Goal: Information Seeking & Learning: Learn about a topic

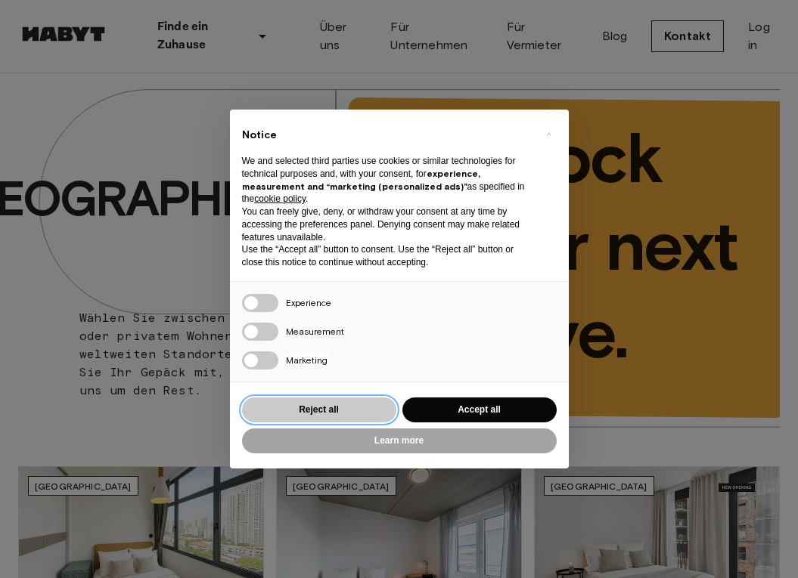
click at [327, 411] on button "Reject all" at bounding box center [319, 410] width 154 height 25
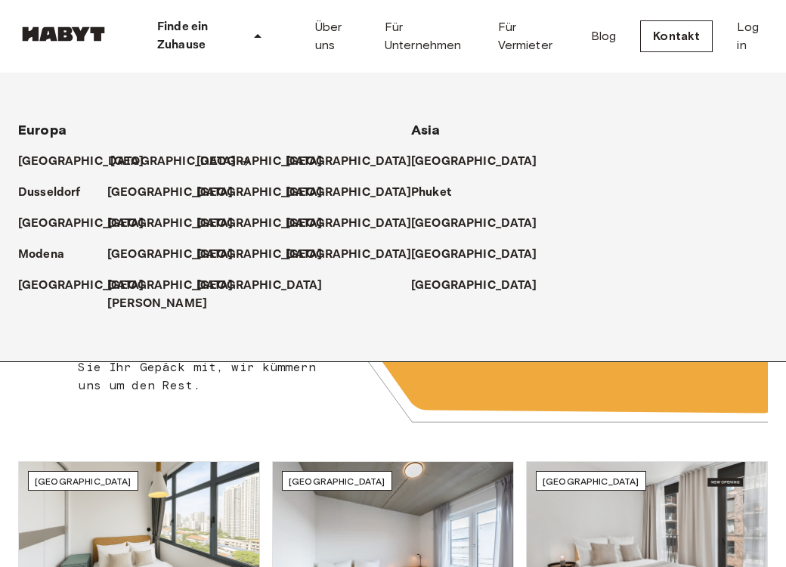
click at [138, 161] on p "[GEOGRAPHIC_DATA]" at bounding box center [173, 162] width 126 height 18
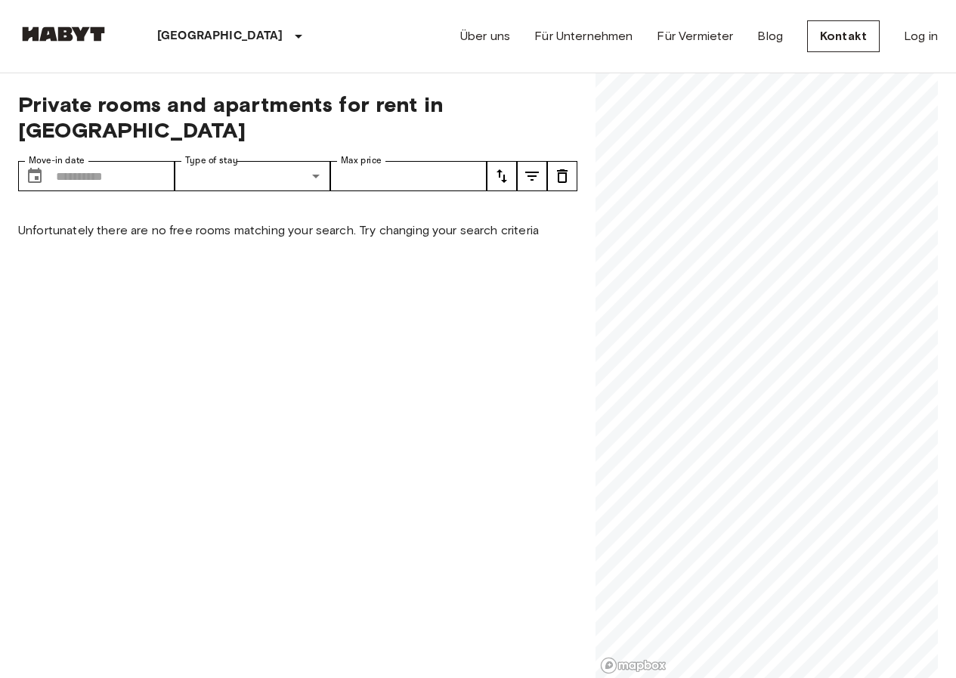
click at [506, 411] on div "Private rooms and apartments for rent in Berlin Move-in date ​ Move-in date Typ…" at bounding box center [478, 376] width 920 height 606
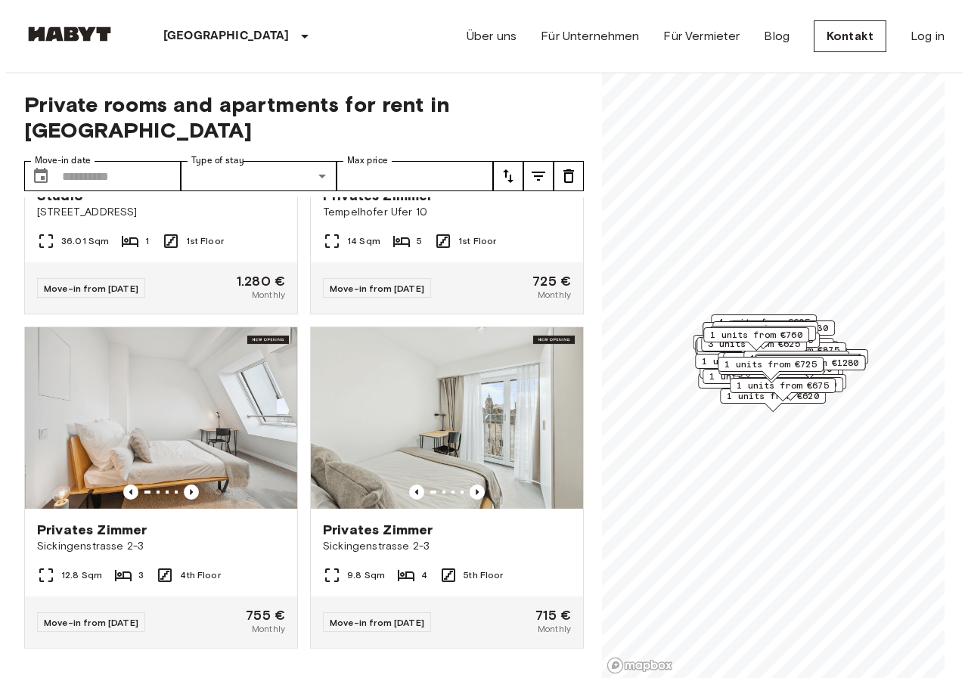
scroll to position [29151, 0]
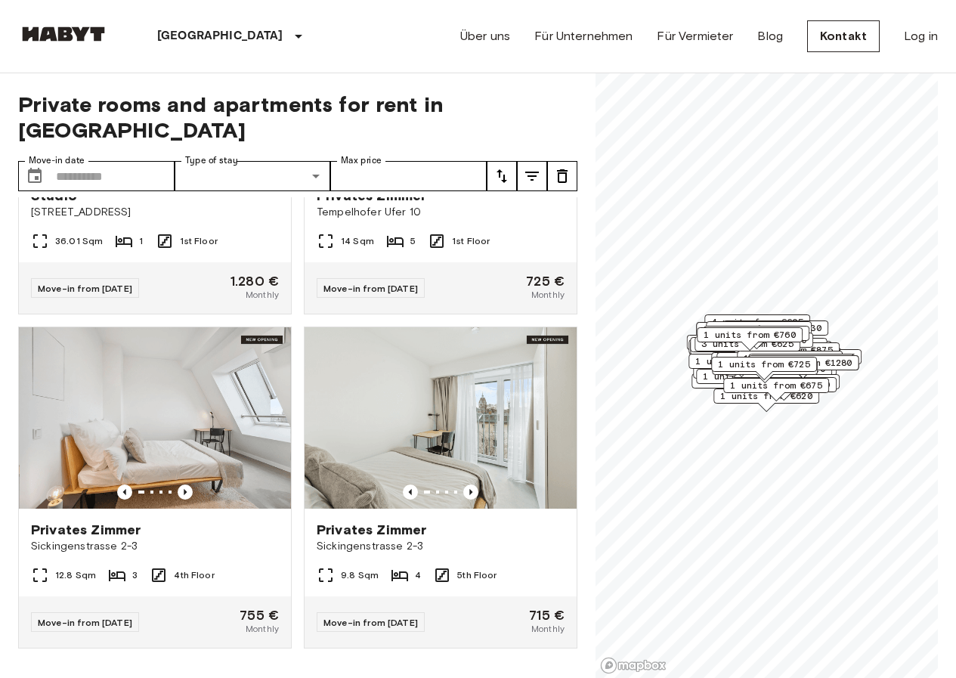
click at [531, 167] on icon "tune" at bounding box center [532, 176] width 18 height 18
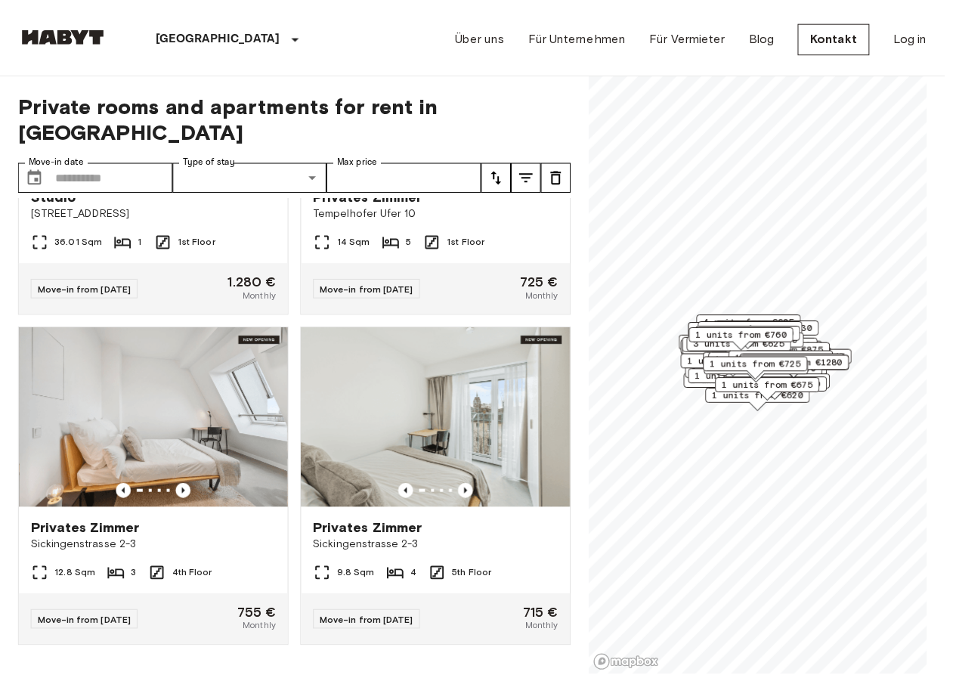
scroll to position [0, 0]
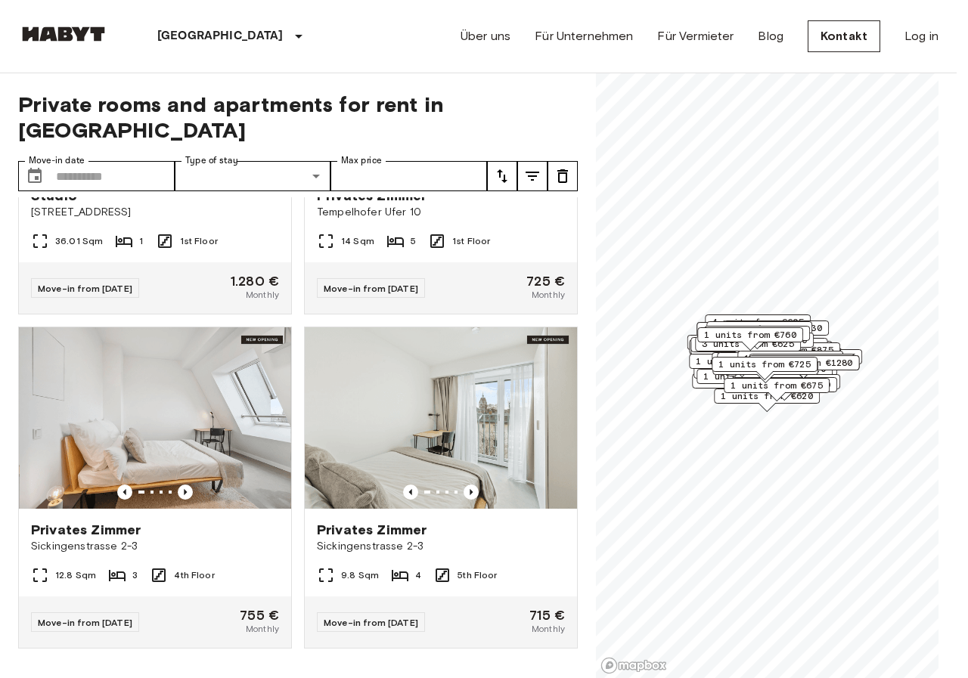
type input "**********"
type input "**"
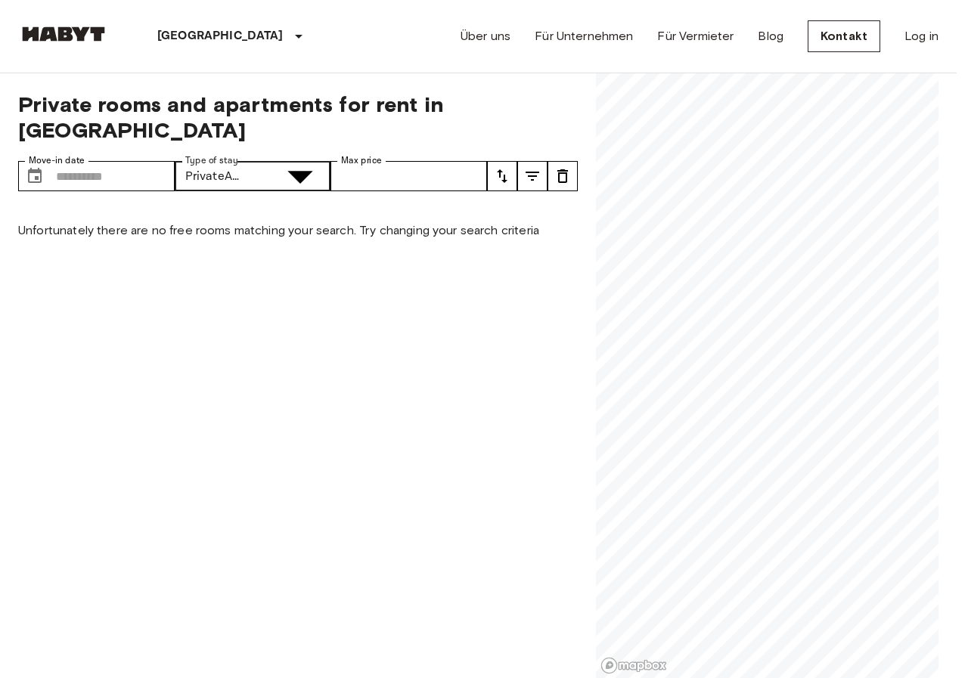
type input "**********"
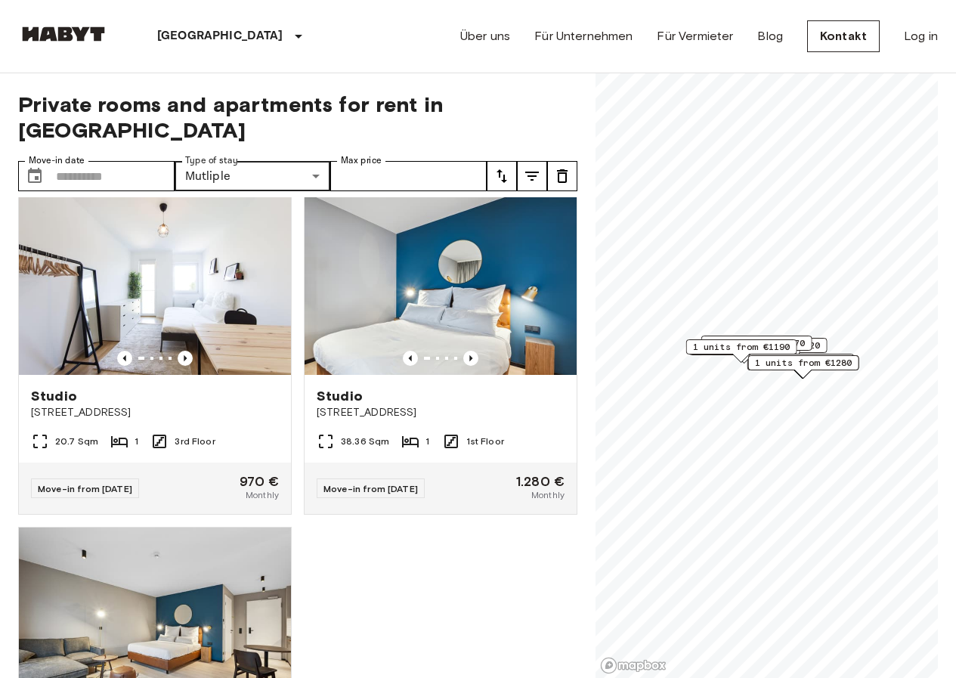
scroll to position [3293, 0]
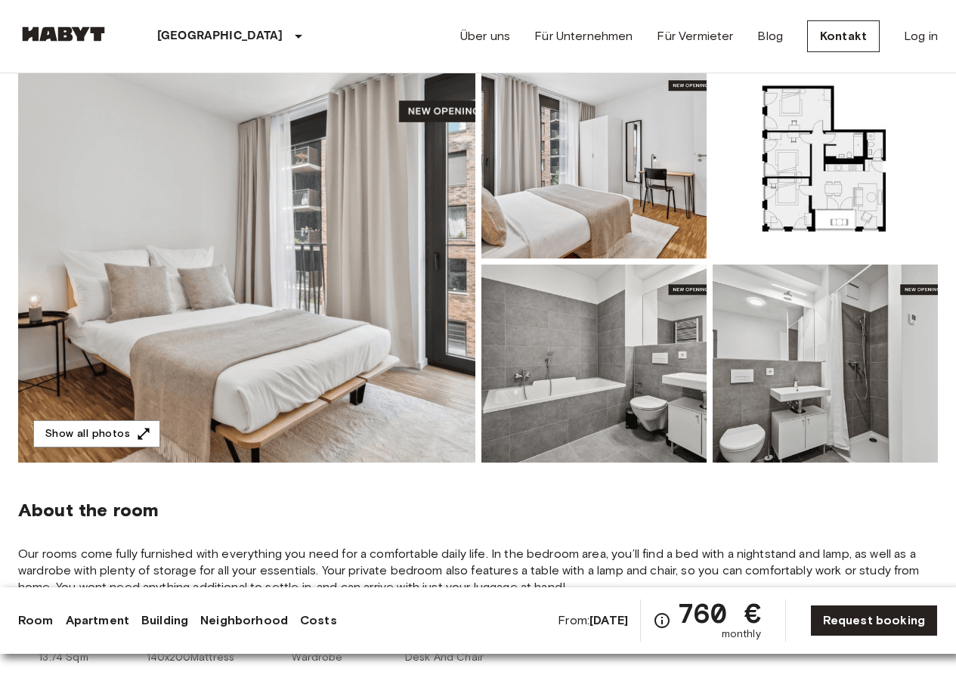
scroll to position [151, 0]
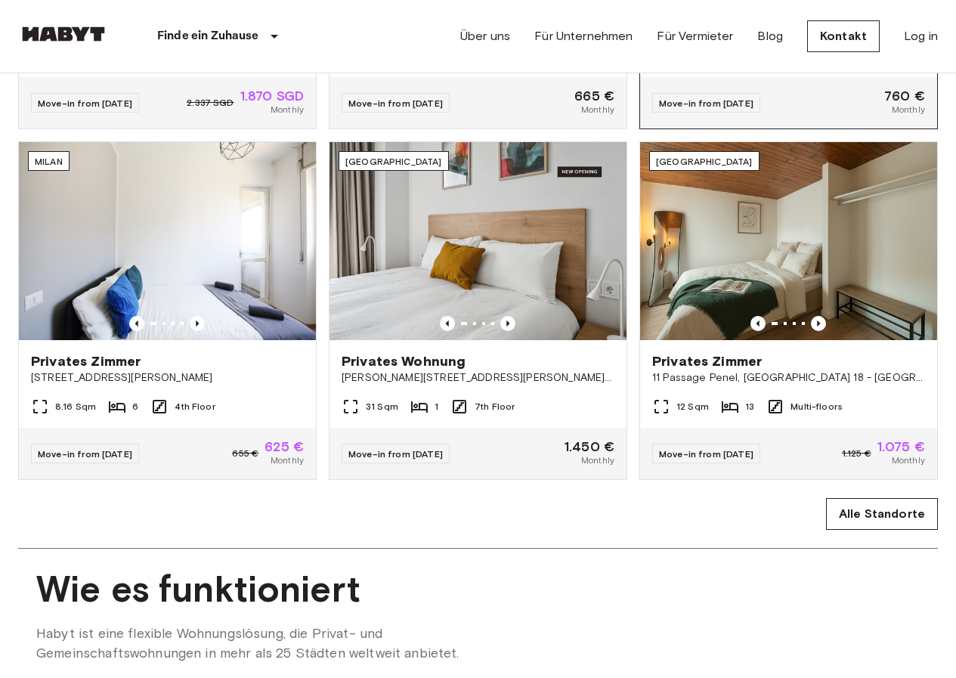
scroll to position [605, 0]
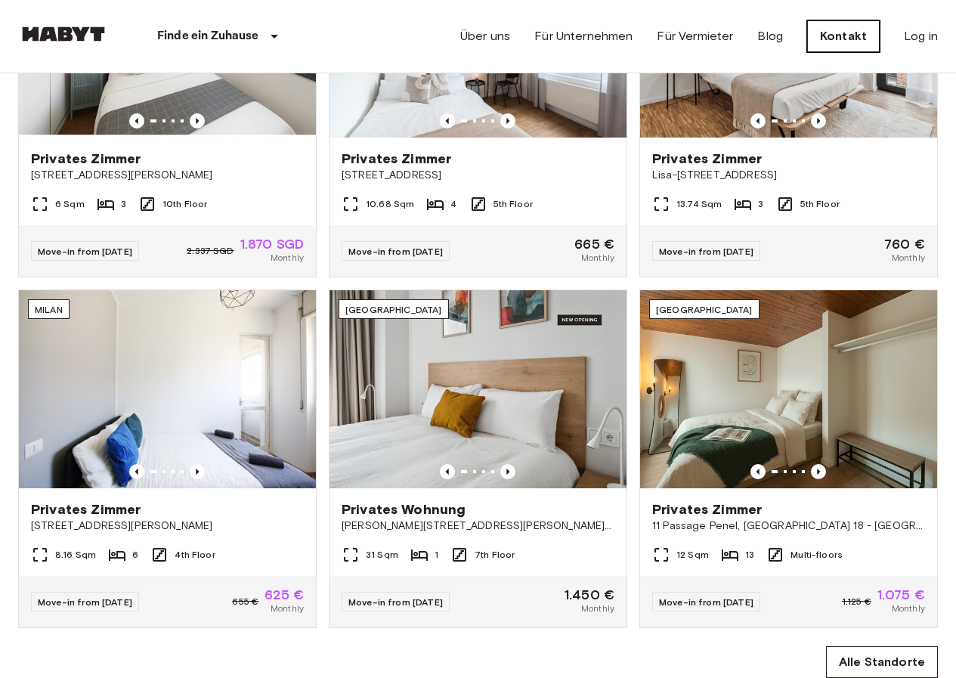
click at [837, 36] on link "Kontakt" at bounding box center [843, 36] width 73 height 32
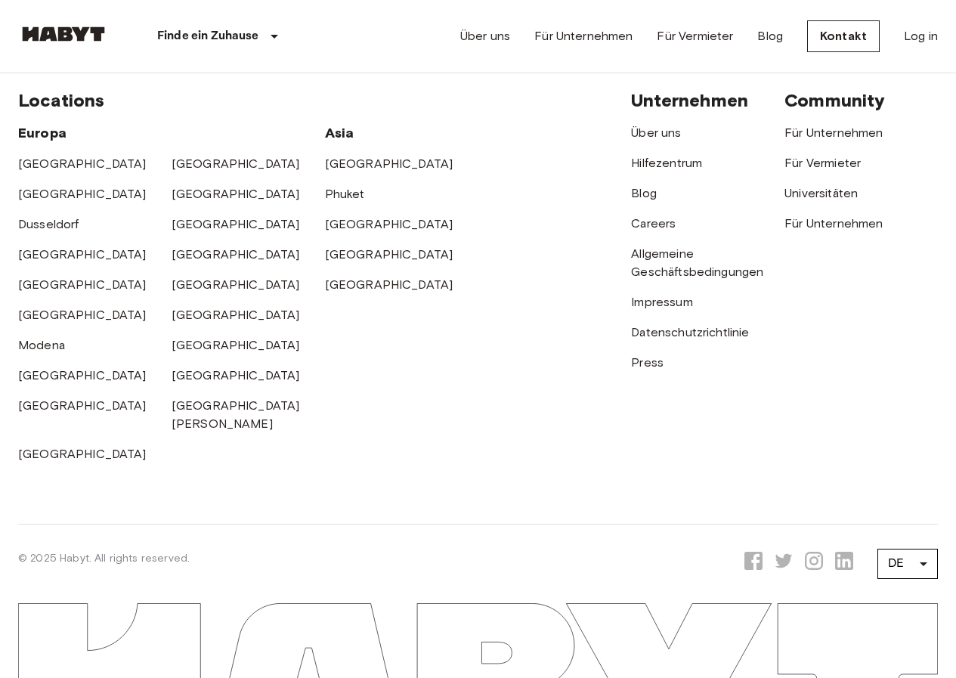
scroll to position [692, 0]
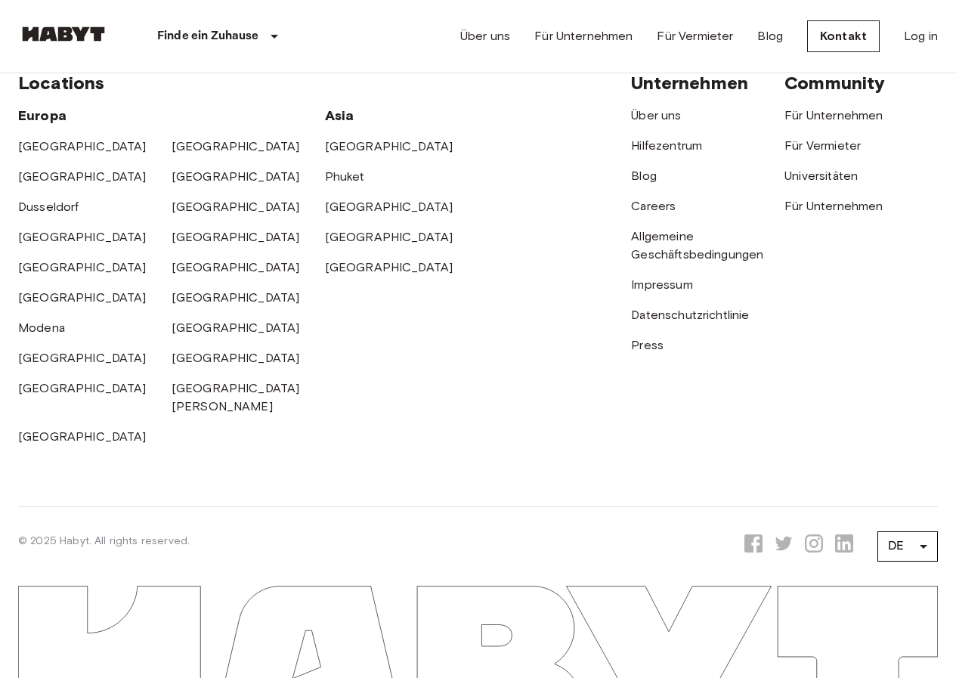
click at [671, 125] on div "Hilfezentrum" at bounding box center [707, 140] width 153 height 30
click at [665, 115] on link "Über uns" at bounding box center [656, 115] width 50 height 14
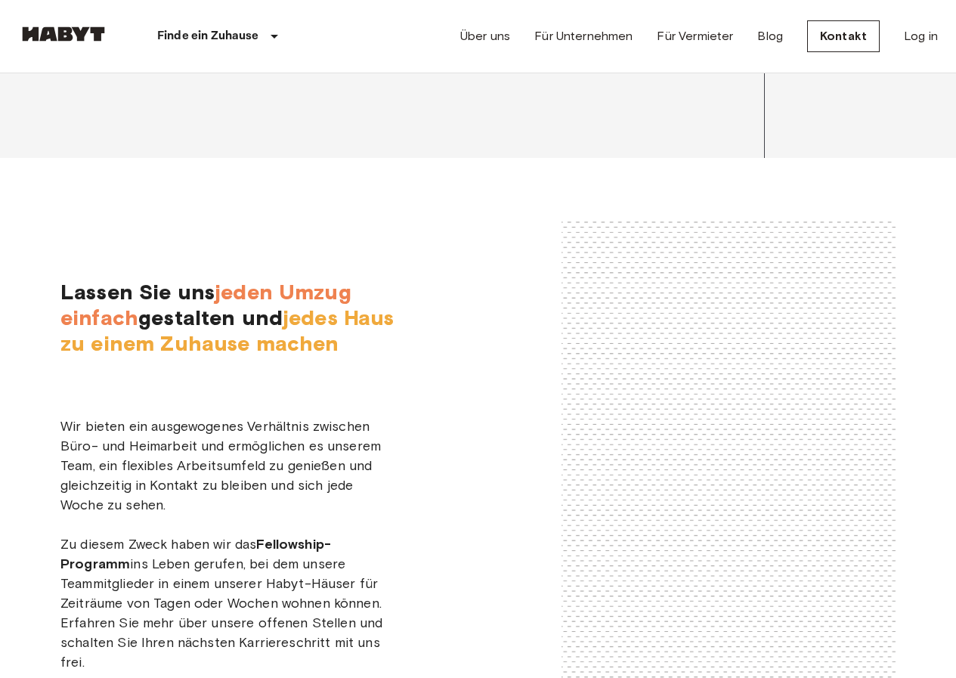
scroll to position [2419, 0]
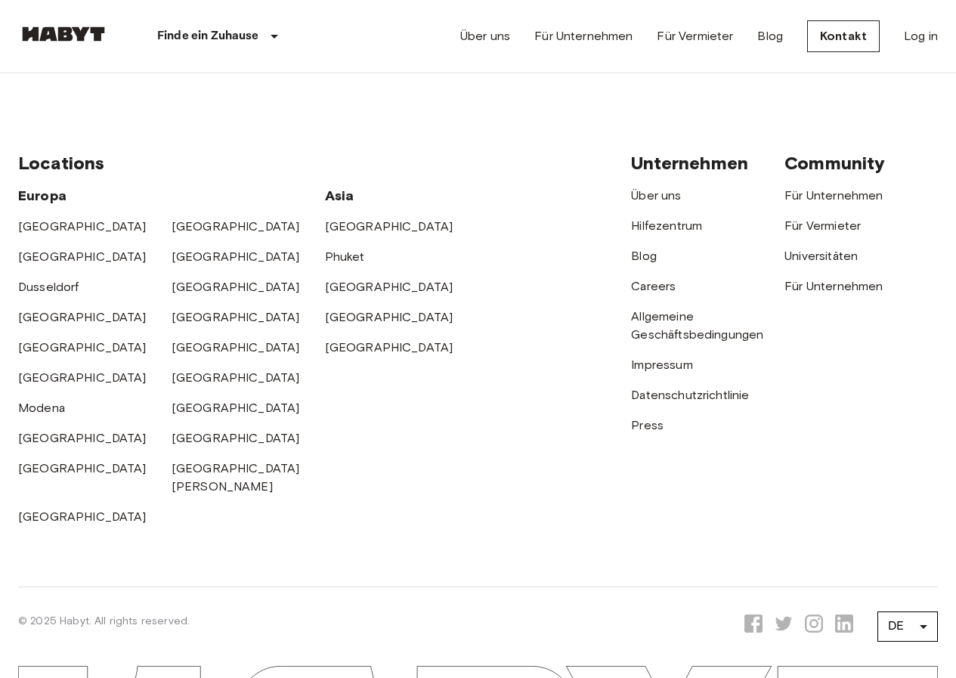
scroll to position [692, 0]
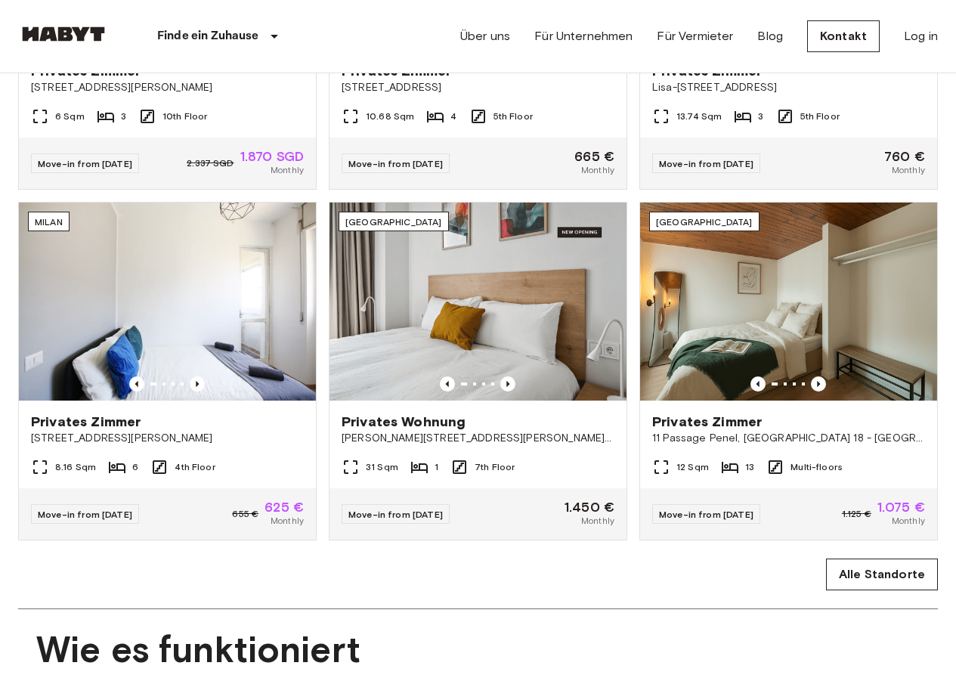
scroll to position [605, 0]
